Goal: Find specific page/section: Find specific page/section

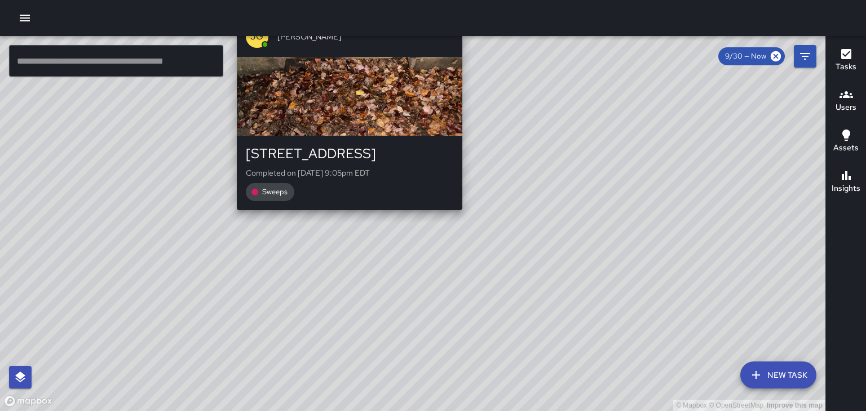
click at [347, 218] on div "© Mapbox © OpenStreetMap Improve this map [PERSON_NAME] [STREET_ADDRESS] Comple…" at bounding box center [412, 223] width 825 height 375
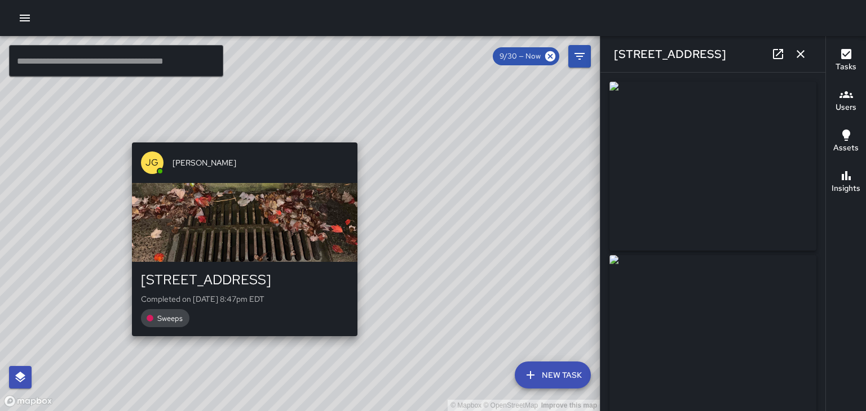
click at [237, 138] on div "[PERSON_NAME] [STREET_ADDRESS] Completed on [DATE] 8:47pm EDT Sweeps" at bounding box center [244, 239] width 234 height 203
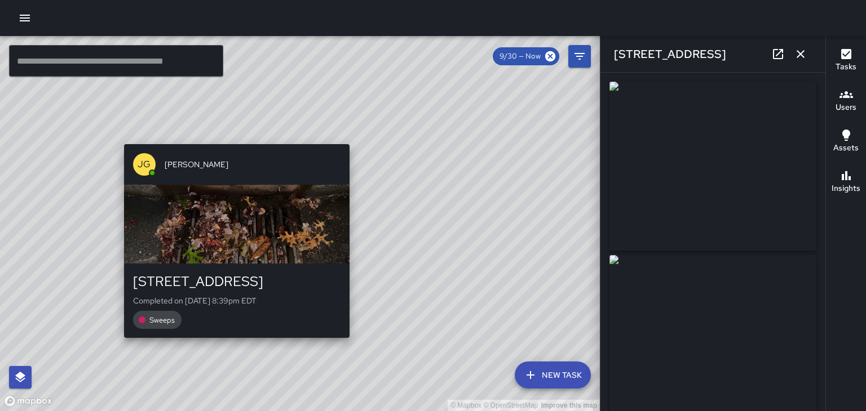
click at [229, 136] on div "© Mapbox © OpenStreetMap Improve this map [PERSON_NAME] [STREET_ADDRESS] Comple…" at bounding box center [300, 223] width 600 height 375
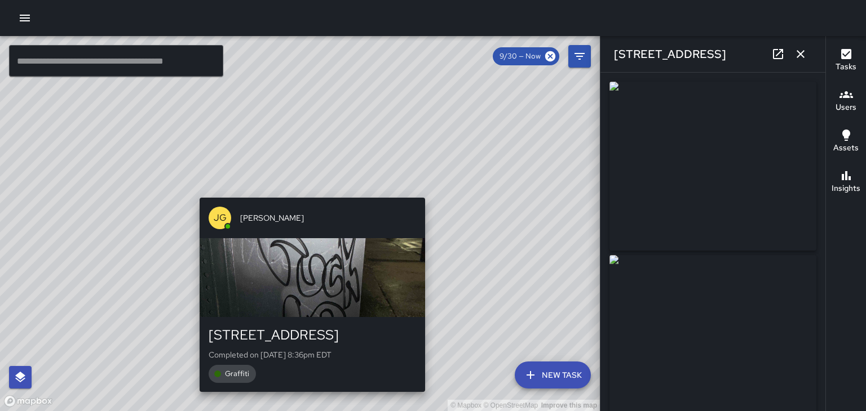
click at [308, 192] on div "© Mapbox © OpenStreetMap Improve this map [PERSON_NAME] [STREET_ADDRESS] Comple…" at bounding box center [300, 223] width 600 height 375
type input "**********"
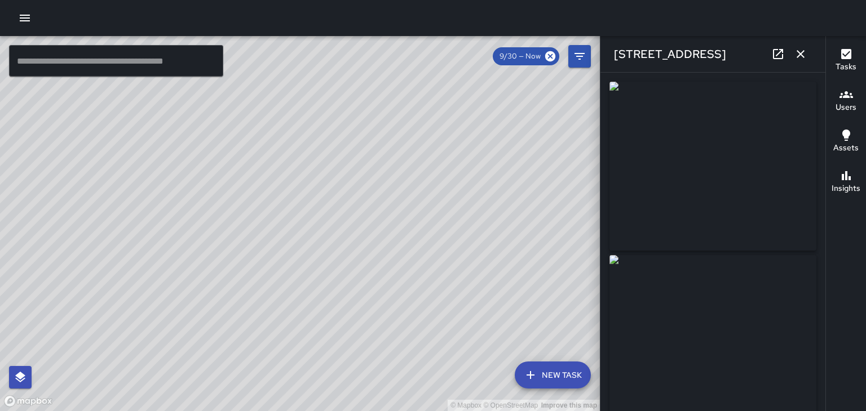
click at [804, 56] on icon "button" at bounding box center [801, 54] width 14 height 14
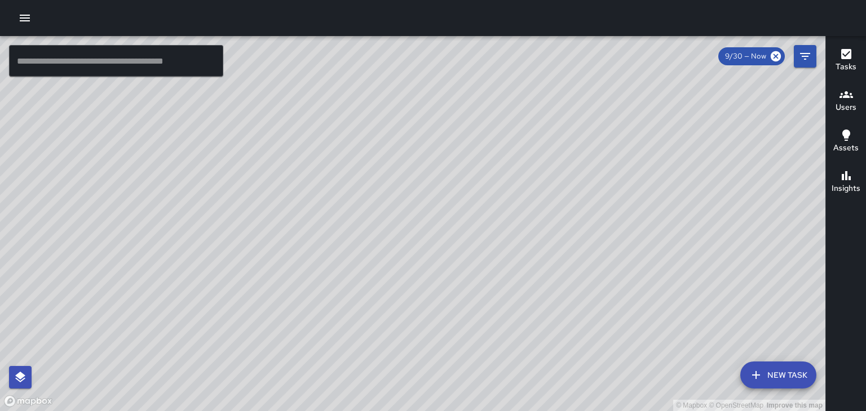
click at [841, 101] on h6 "Users" at bounding box center [845, 107] width 21 height 12
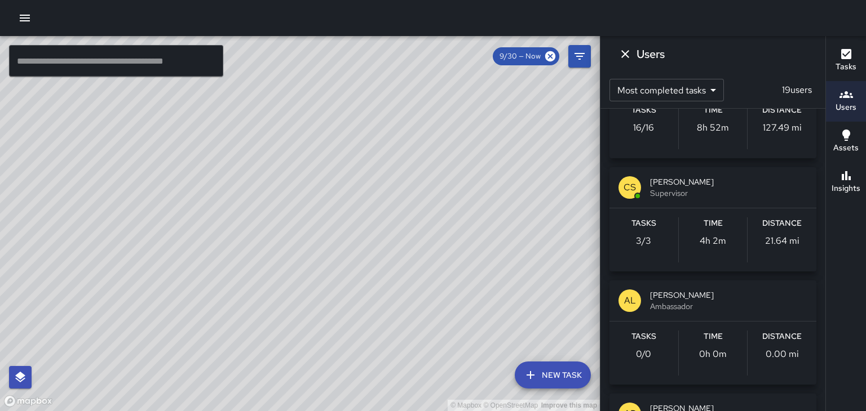
scroll to position [531, 0]
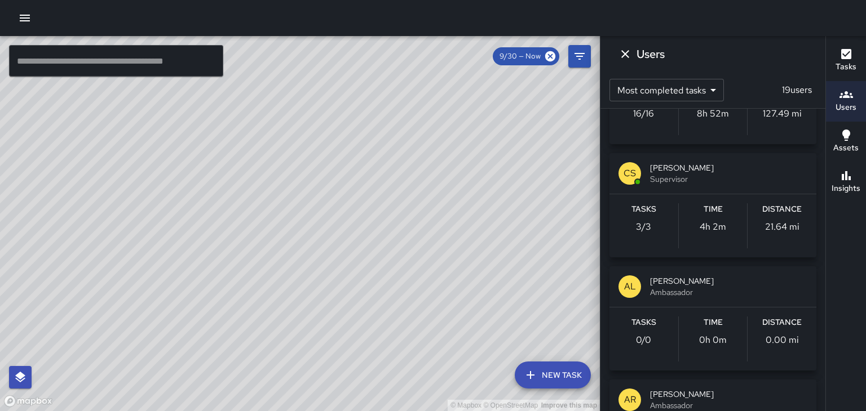
click at [762, 222] on div "Distance 21.64 mi" at bounding box center [781, 225] width 69 height 45
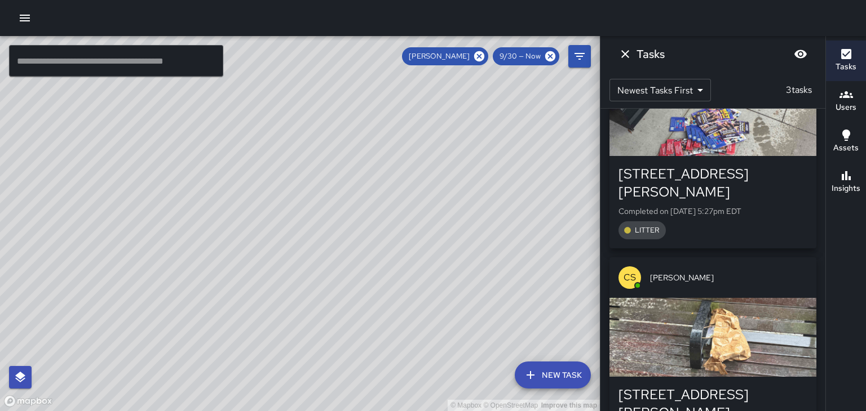
scroll to position [227, 0]
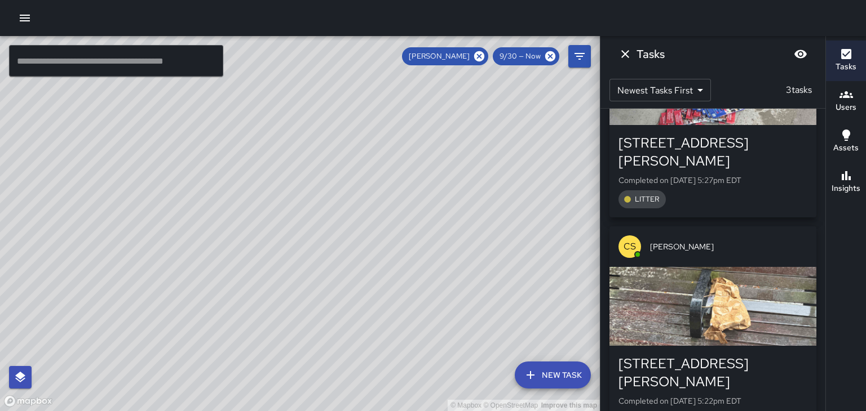
click at [631, 59] on icon "Dismiss" at bounding box center [625, 54] width 14 height 14
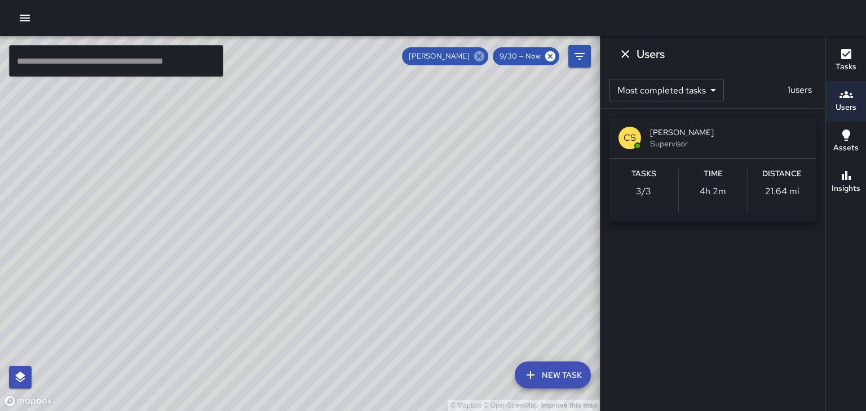
click at [482, 58] on icon at bounding box center [479, 56] width 10 height 10
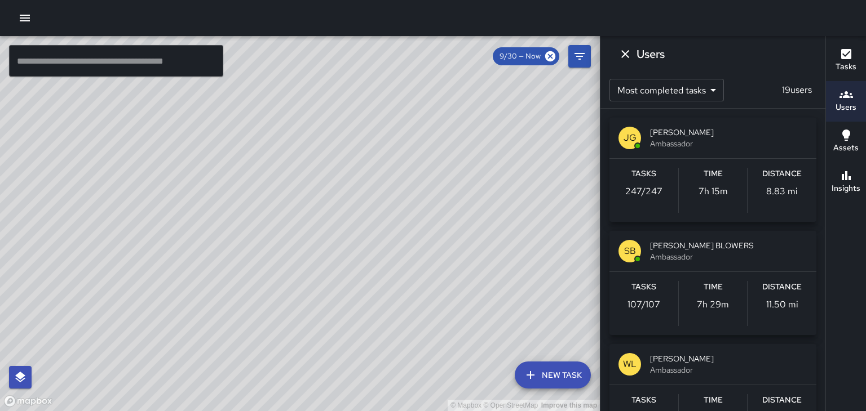
click at [679, 137] on span "[PERSON_NAME]" at bounding box center [728, 132] width 157 height 11
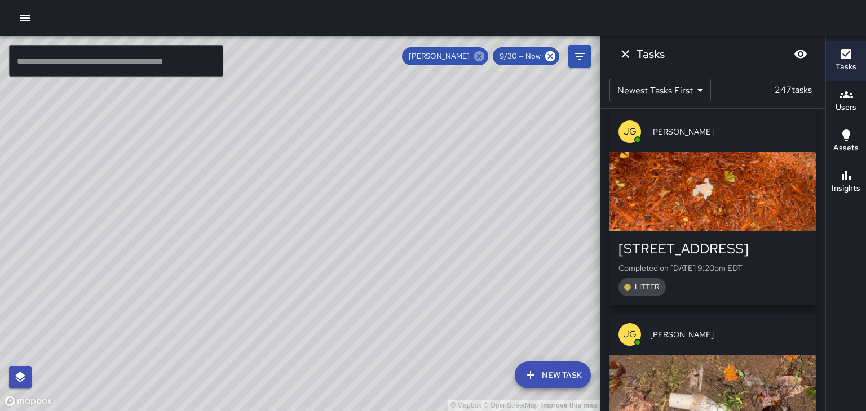
click at [480, 54] on icon at bounding box center [479, 56] width 10 height 10
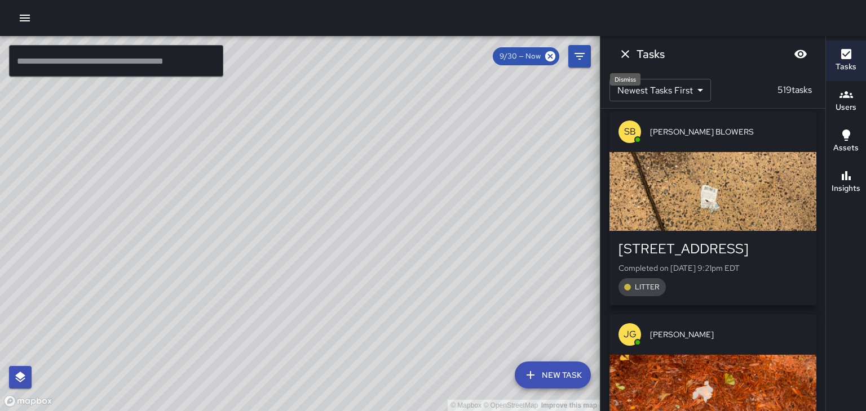
click at [623, 52] on icon "Dismiss" at bounding box center [625, 54] width 8 height 8
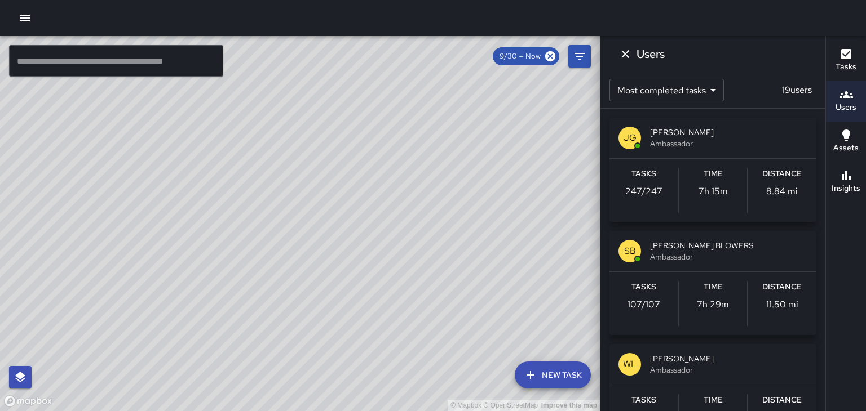
click at [680, 247] on span "[PERSON_NAME] BLOWERS" at bounding box center [728, 245] width 157 height 11
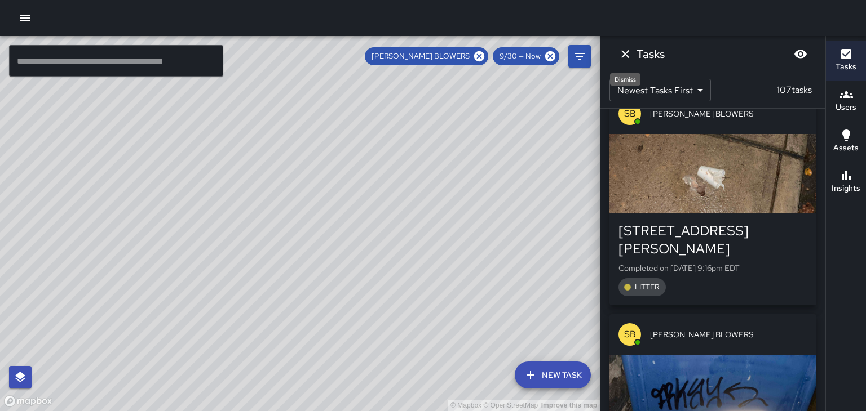
click at [625, 55] on icon "Dismiss" at bounding box center [625, 54] width 14 height 14
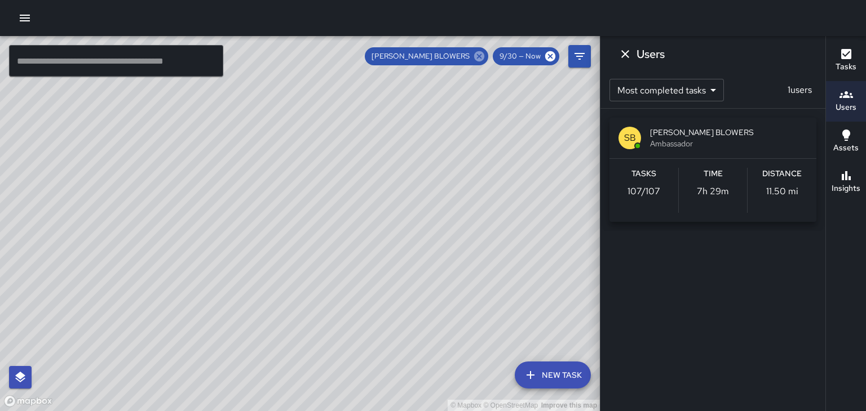
click at [479, 57] on icon at bounding box center [479, 56] width 12 height 12
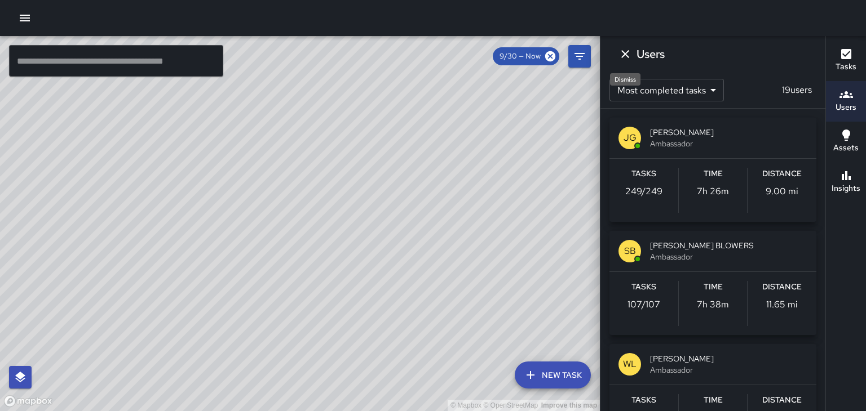
click at [627, 56] on icon "Dismiss" at bounding box center [625, 54] width 8 height 8
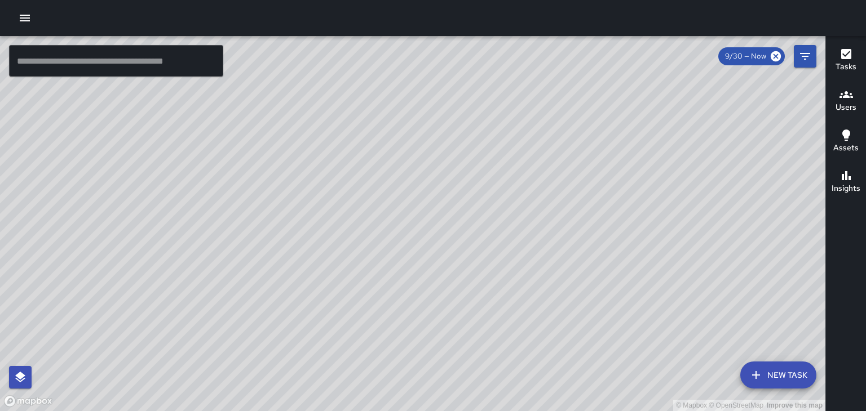
click at [842, 65] on h6 "Tasks" at bounding box center [845, 67] width 21 height 12
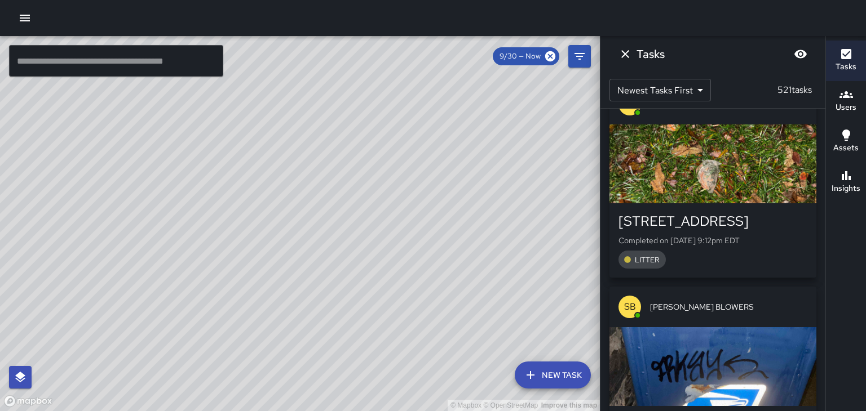
scroll to position [2541, 0]
click at [772, 327] on div "button" at bounding box center [712, 366] width 207 height 79
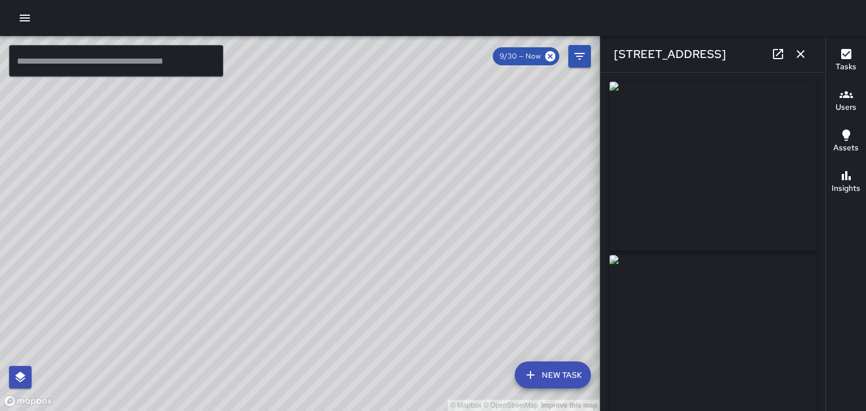
click at [807, 51] on button "button" at bounding box center [800, 54] width 23 height 23
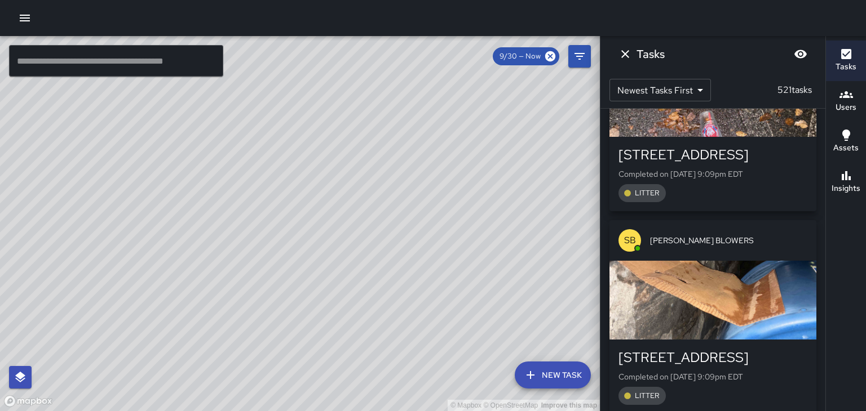
scroll to position [3424, 0]
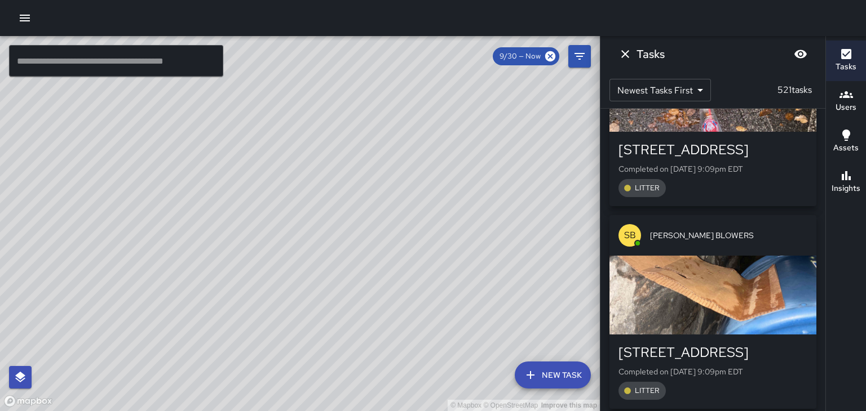
click at [748, 256] on div "button" at bounding box center [712, 295] width 207 height 79
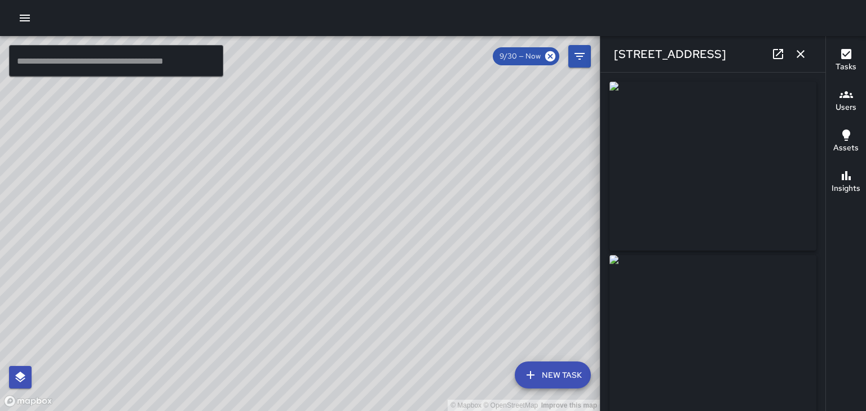
type input "**********"
click at [805, 59] on icon "button" at bounding box center [801, 54] width 14 height 14
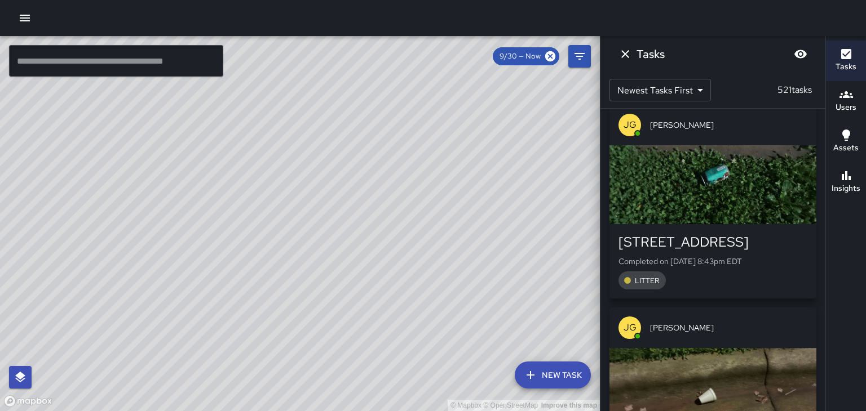
scroll to position [8318, 0]
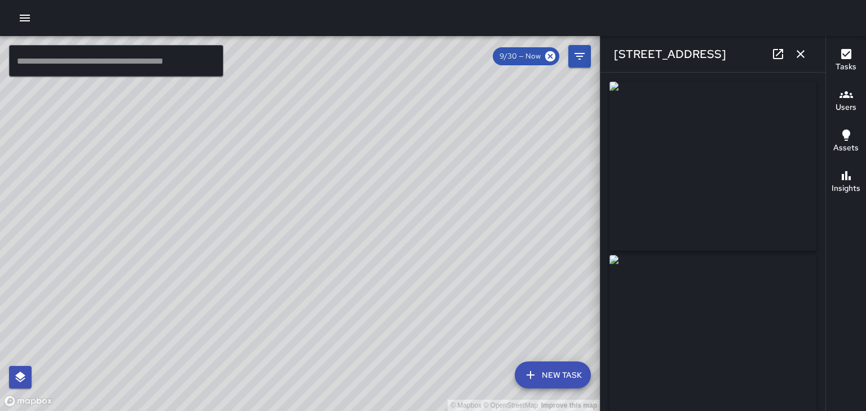
click at [798, 56] on icon "button" at bounding box center [800, 54] width 8 height 8
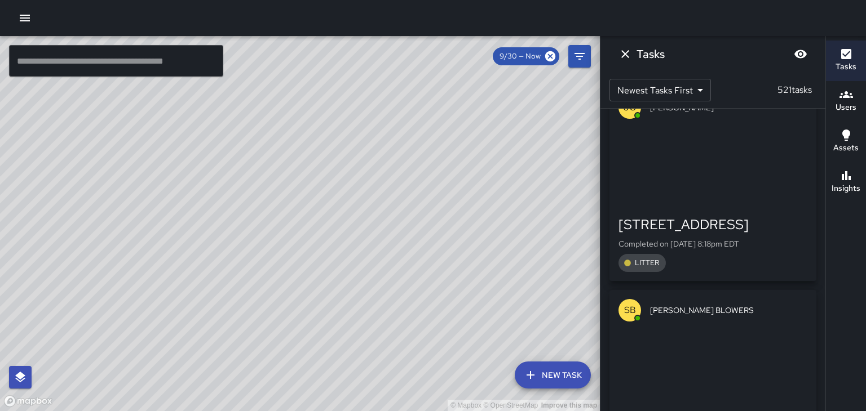
scroll to position [11871, 0]
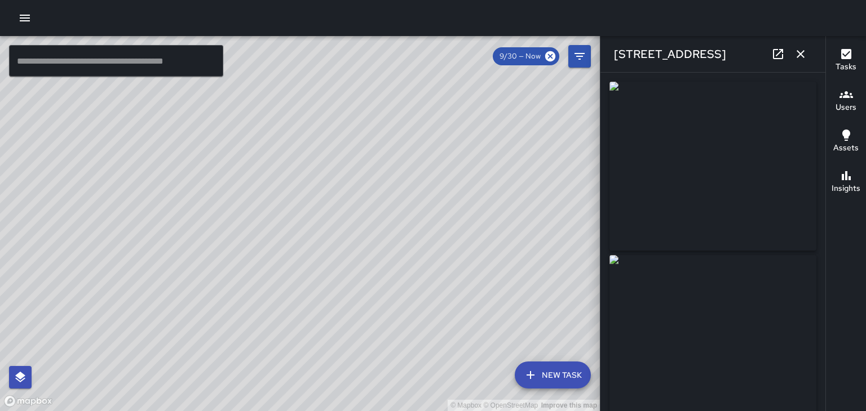
click at [802, 52] on icon "button" at bounding box center [800, 54] width 8 height 8
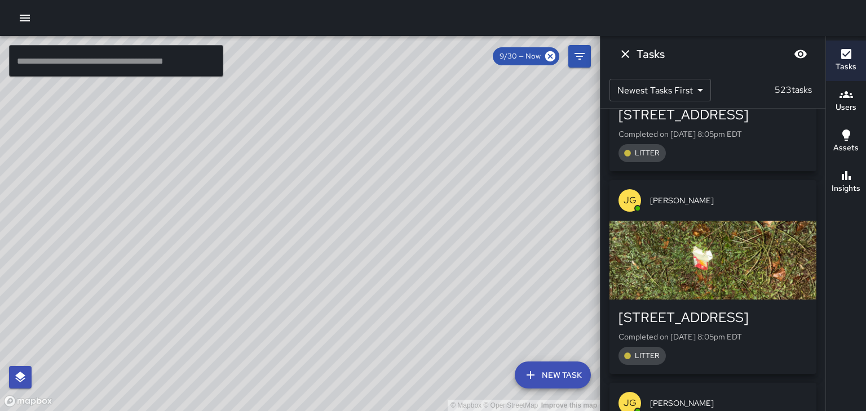
scroll to position [15009, 0]
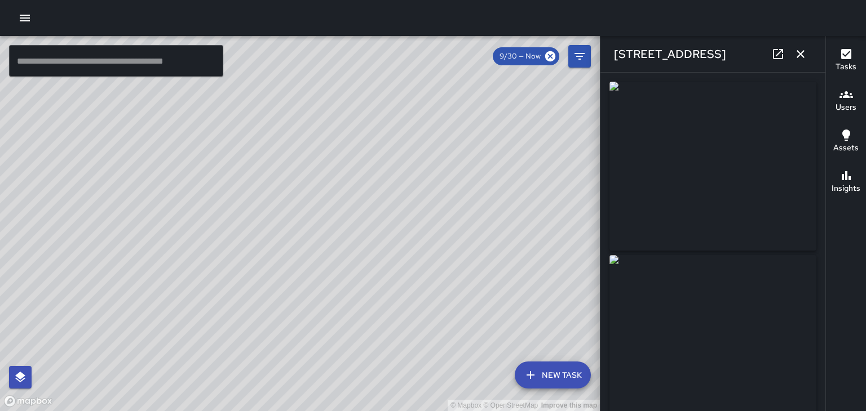
click at [798, 63] on button "button" at bounding box center [800, 54] width 23 height 23
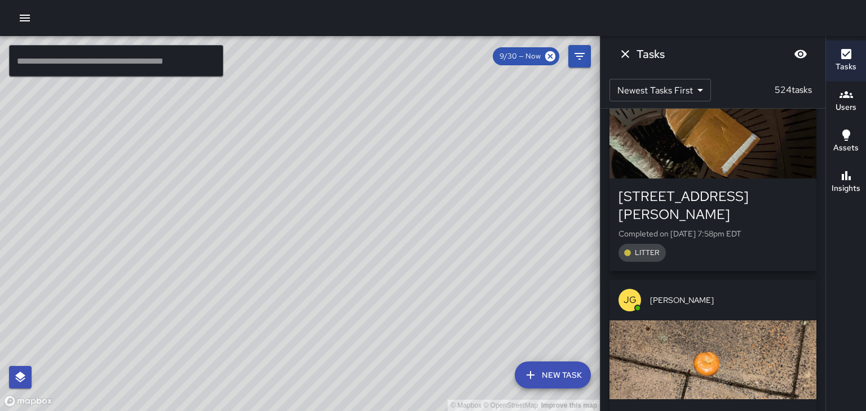
scroll to position [17246, 0]
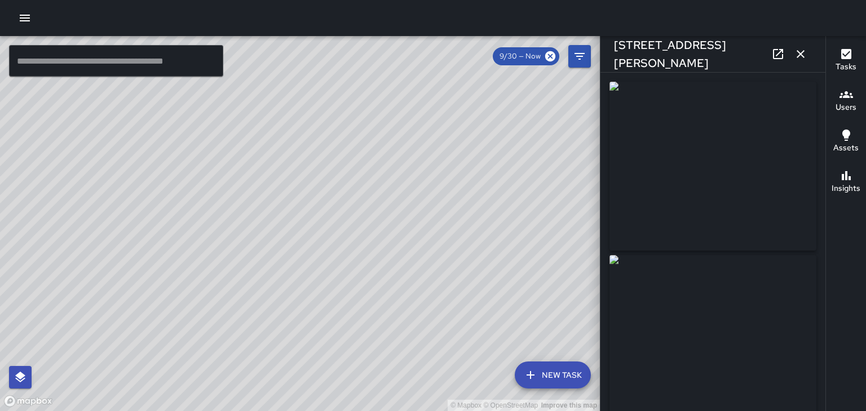
type input "**********"
click at [800, 54] on icon "button" at bounding box center [800, 54] width 8 height 8
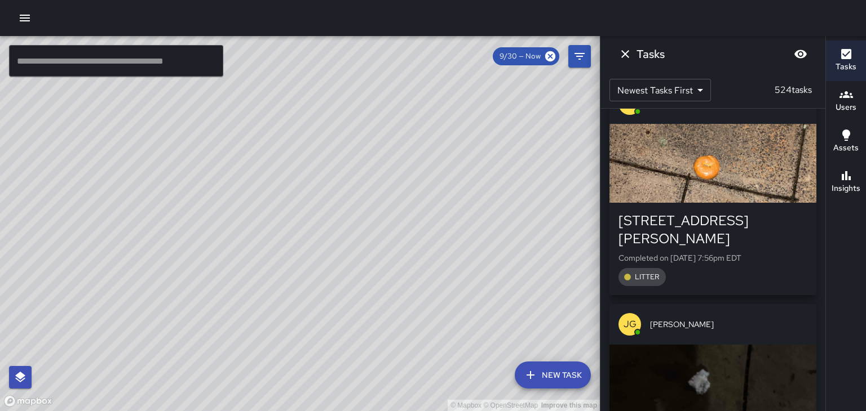
scroll to position [17442, 0]
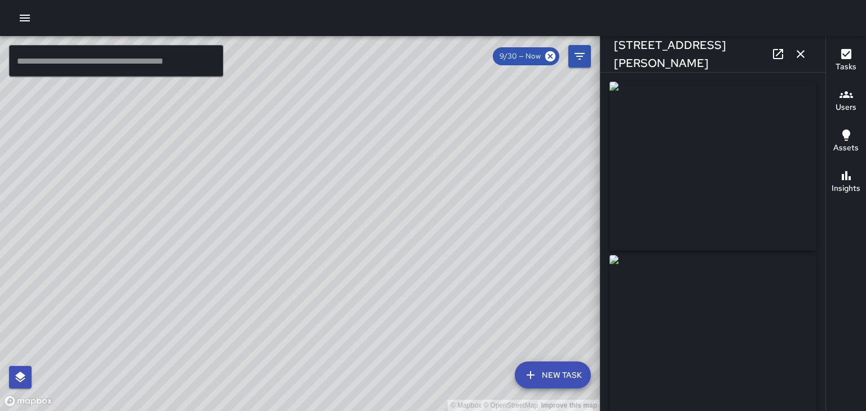
click at [802, 56] on icon "button" at bounding box center [800, 54] width 8 height 8
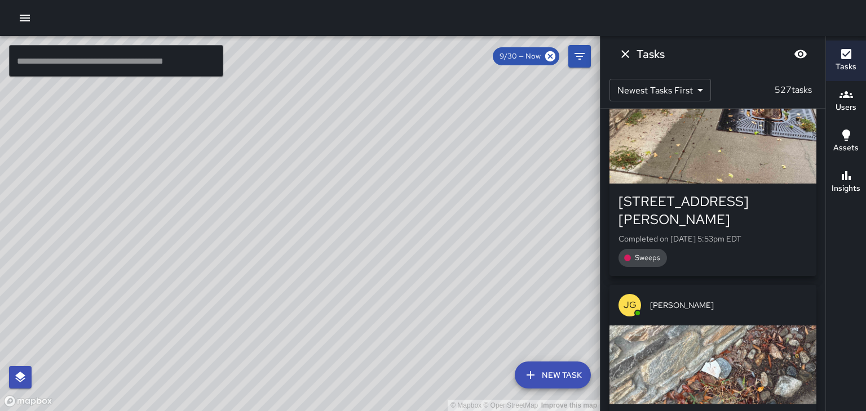
scroll to position [21858, 0]
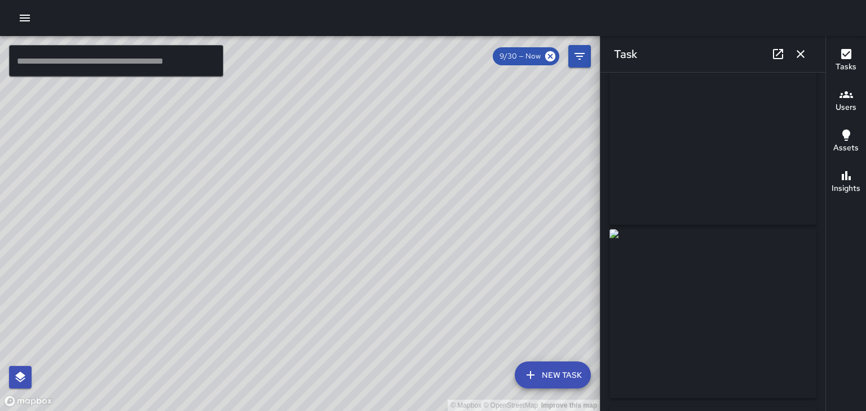
scroll to position [0, 0]
click at [800, 54] on icon "button" at bounding box center [800, 54] width 8 height 8
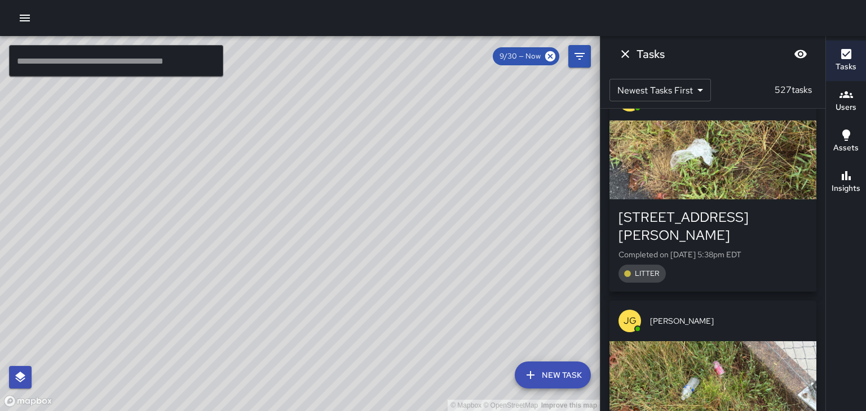
scroll to position [25912, 0]
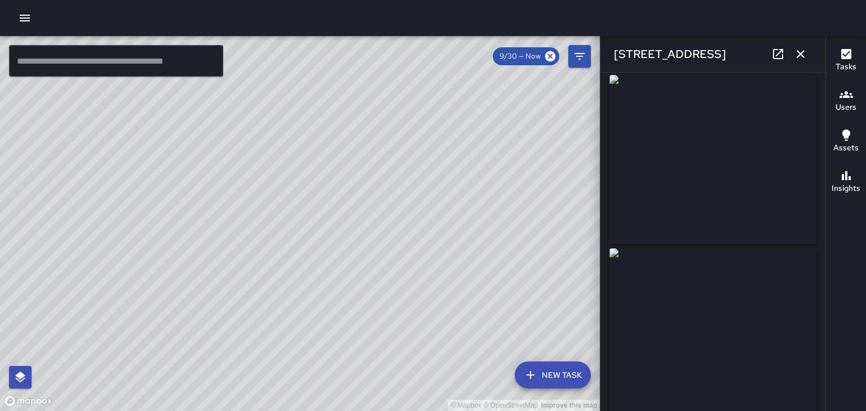
scroll to position [0, 0]
click at [800, 54] on icon "button" at bounding box center [800, 54] width 8 height 8
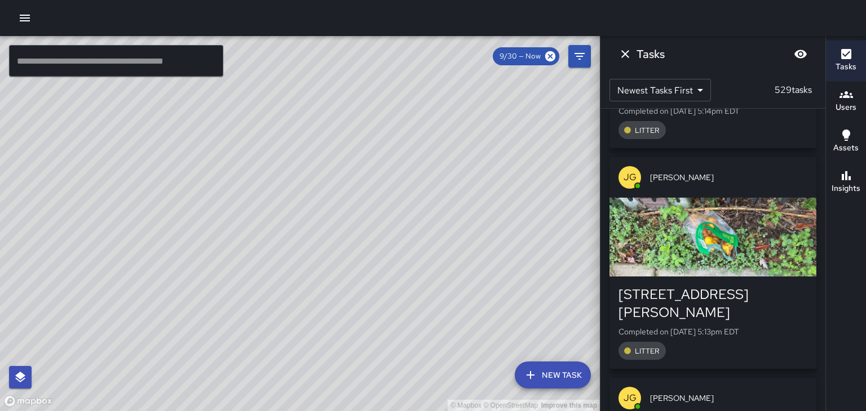
scroll to position [34304, 0]
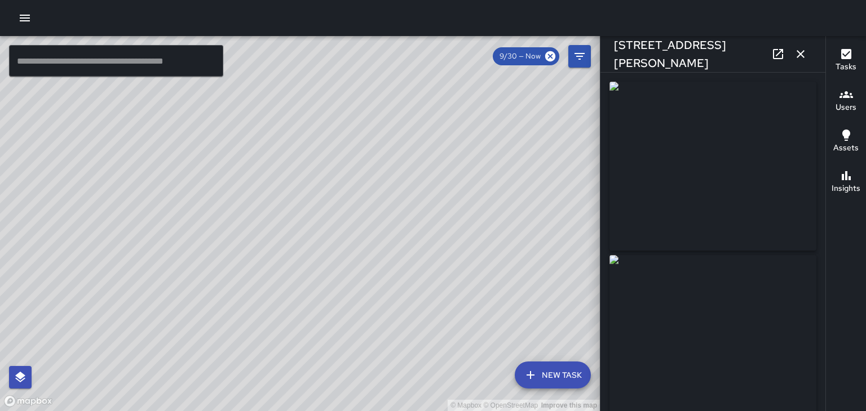
type input "**********"
click at [797, 61] on button "button" at bounding box center [800, 54] width 23 height 23
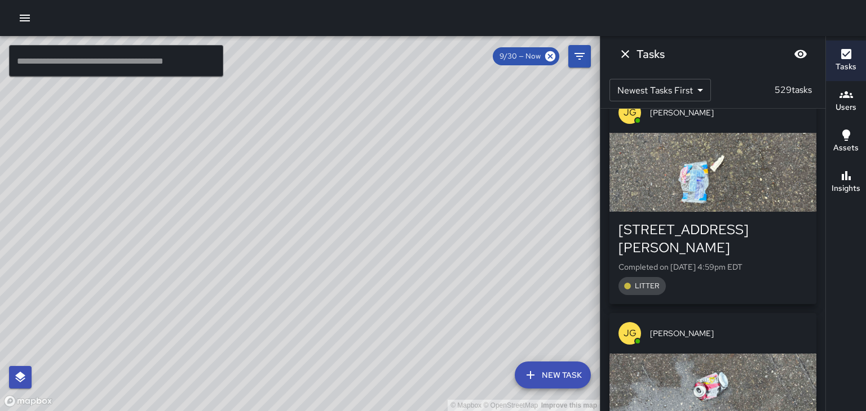
scroll to position [37224, 0]
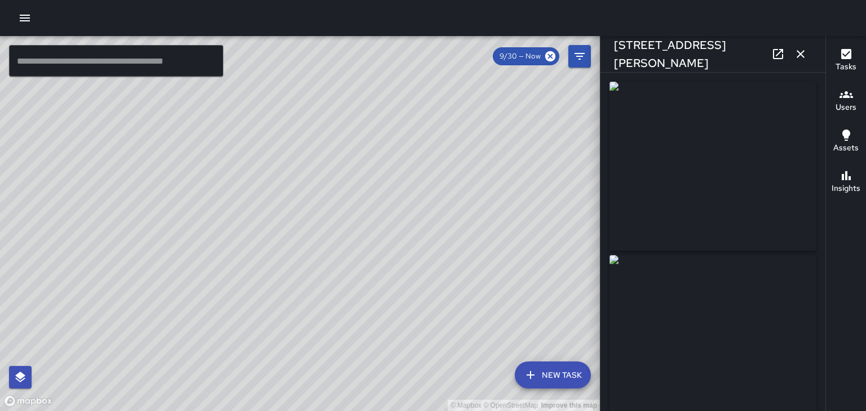
click at [778, 361] on img at bounding box center [712, 339] width 207 height 169
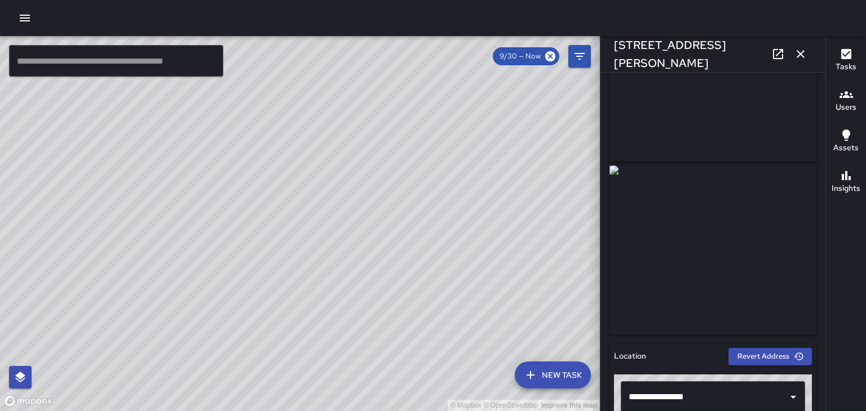
scroll to position [90, 0]
click at [799, 56] on icon "button" at bounding box center [800, 54] width 8 height 8
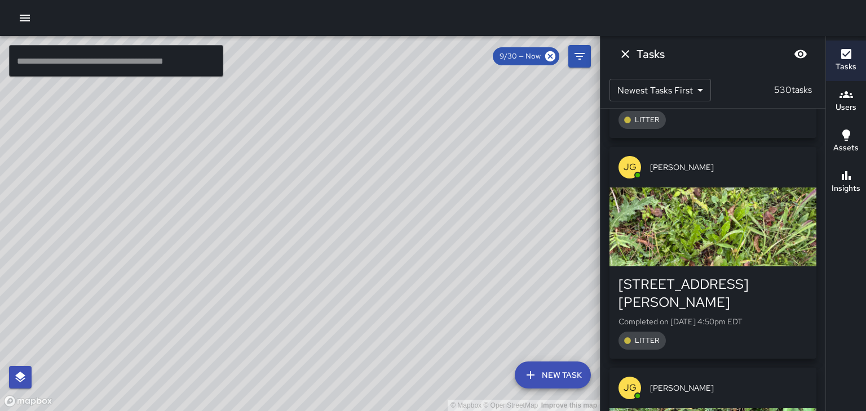
scroll to position [39768, 0]
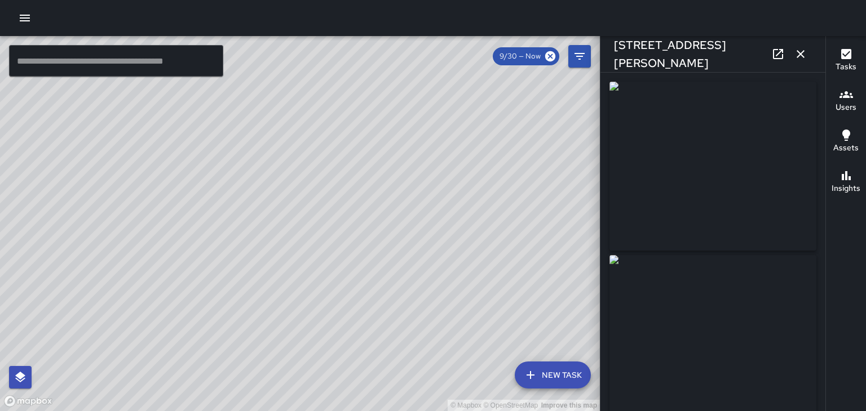
scroll to position [39971, 0]
click at [800, 54] on icon "button" at bounding box center [800, 54] width 8 height 8
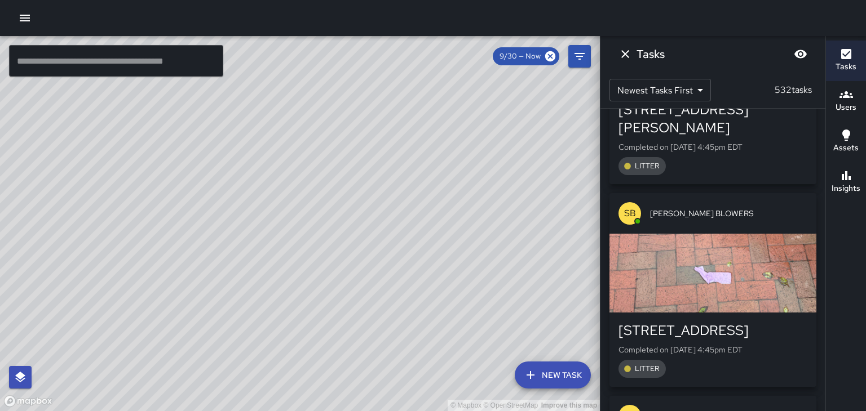
scroll to position [42074, 0]
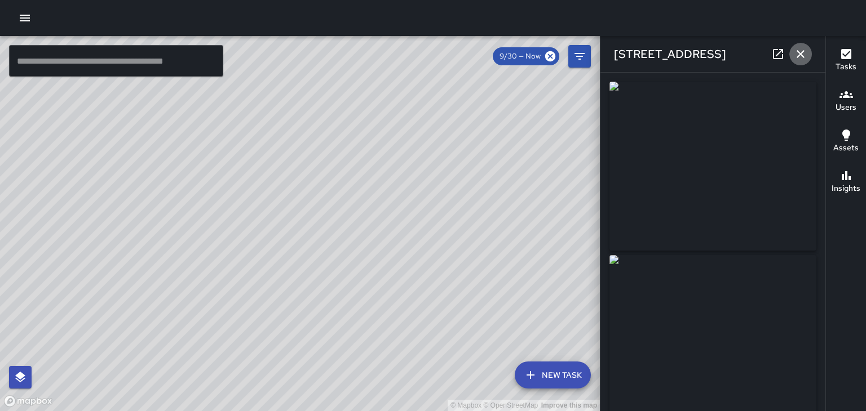
click at [800, 54] on icon "button" at bounding box center [800, 54] width 8 height 8
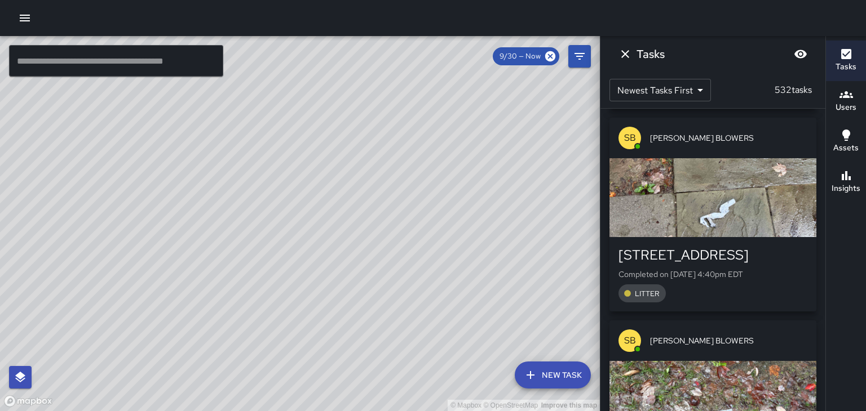
scroll to position [43629, 0]
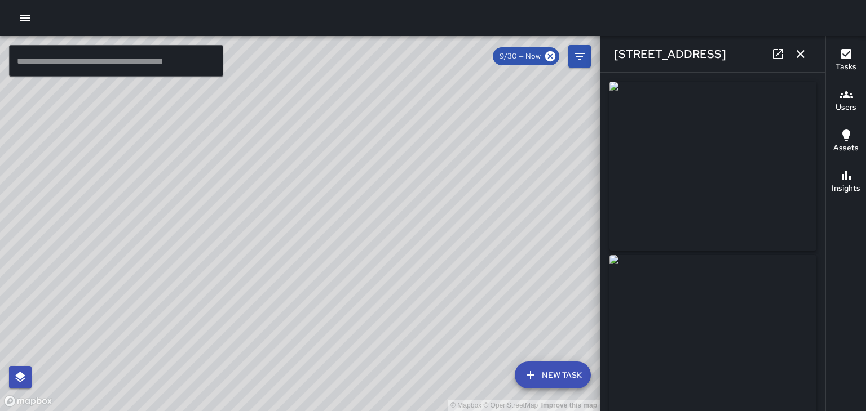
type input "**********"
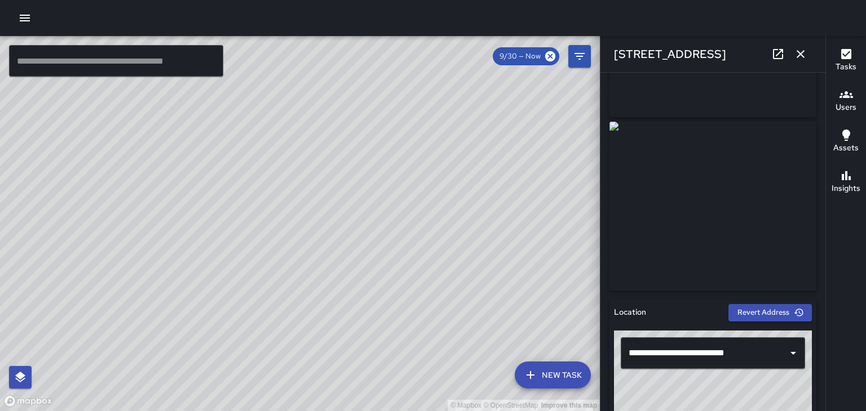
click at [800, 54] on icon "button" at bounding box center [800, 54] width 8 height 8
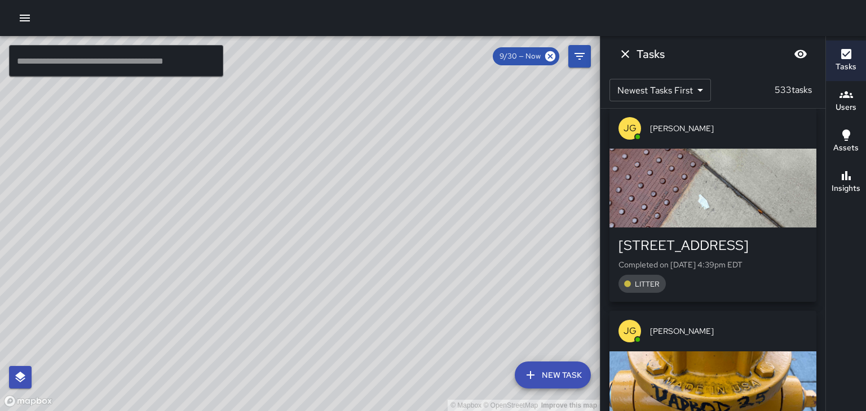
scroll to position [44467, 0]
